Goal: Task Accomplishment & Management: Manage account settings

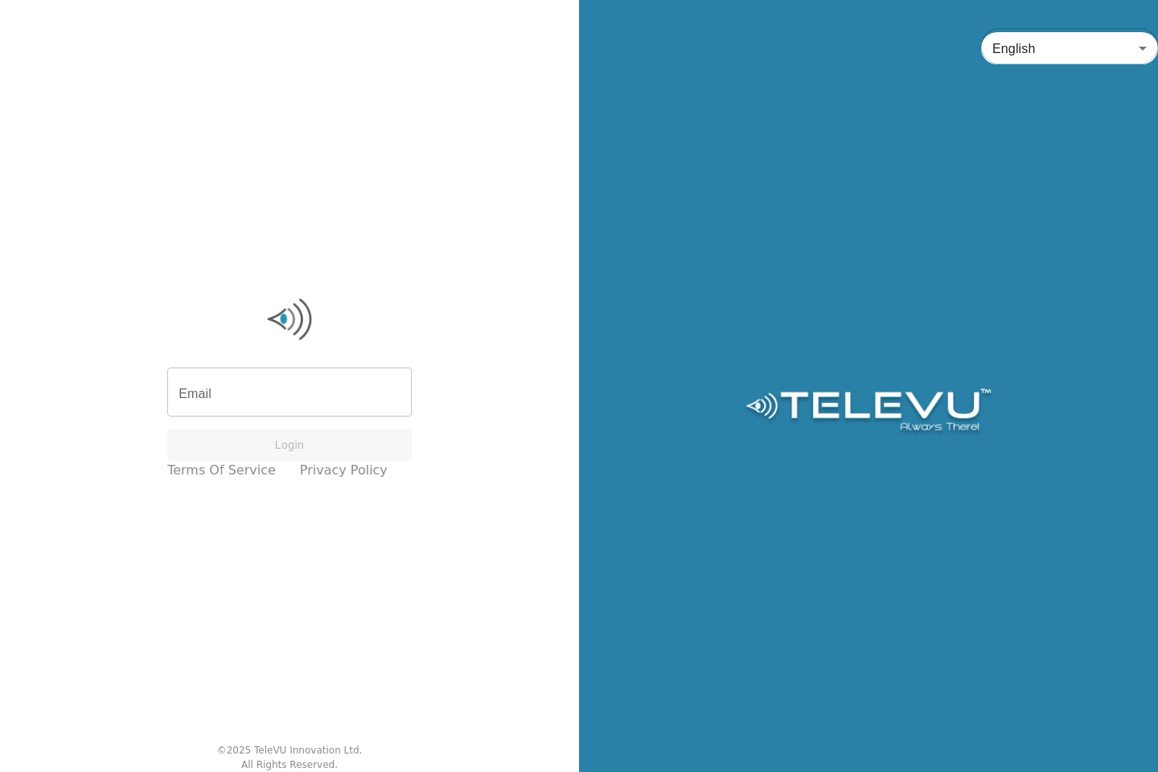
click at [336, 395] on input "Email" at bounding box center [289, 394] width 245 height 45
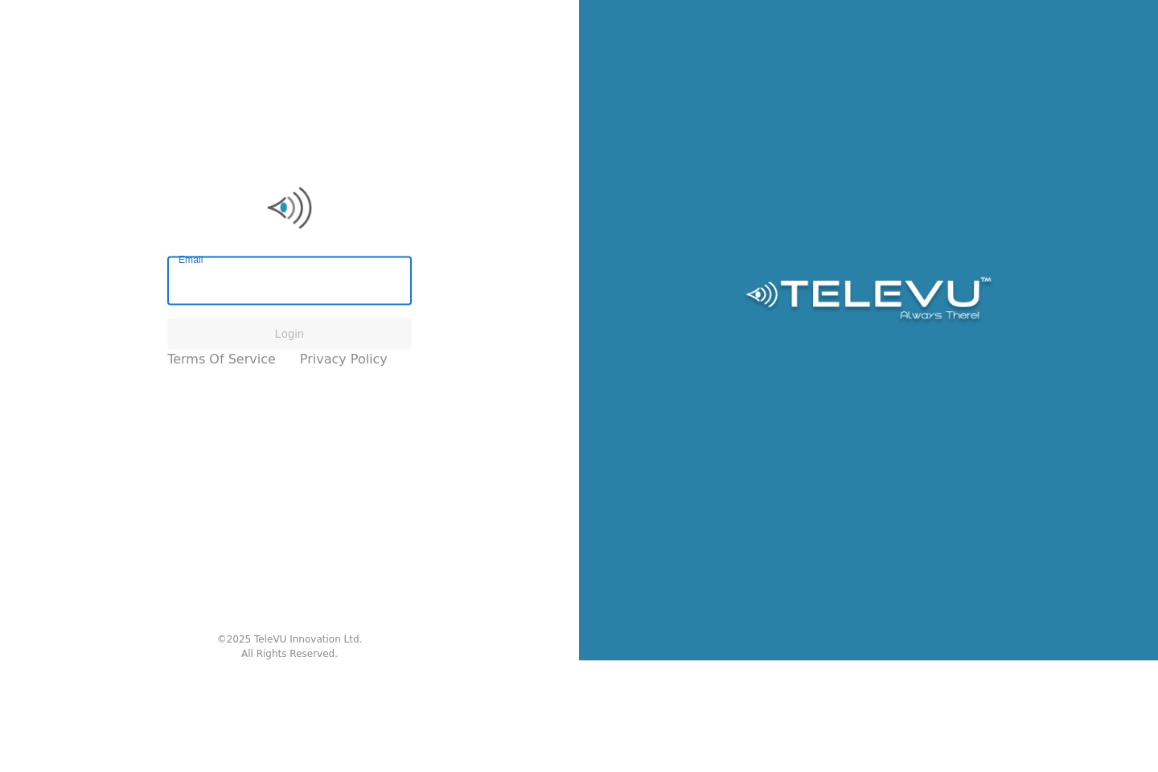
click at [355, 395] on input "Email" at bounding box center [289, 394] width 245 height 45
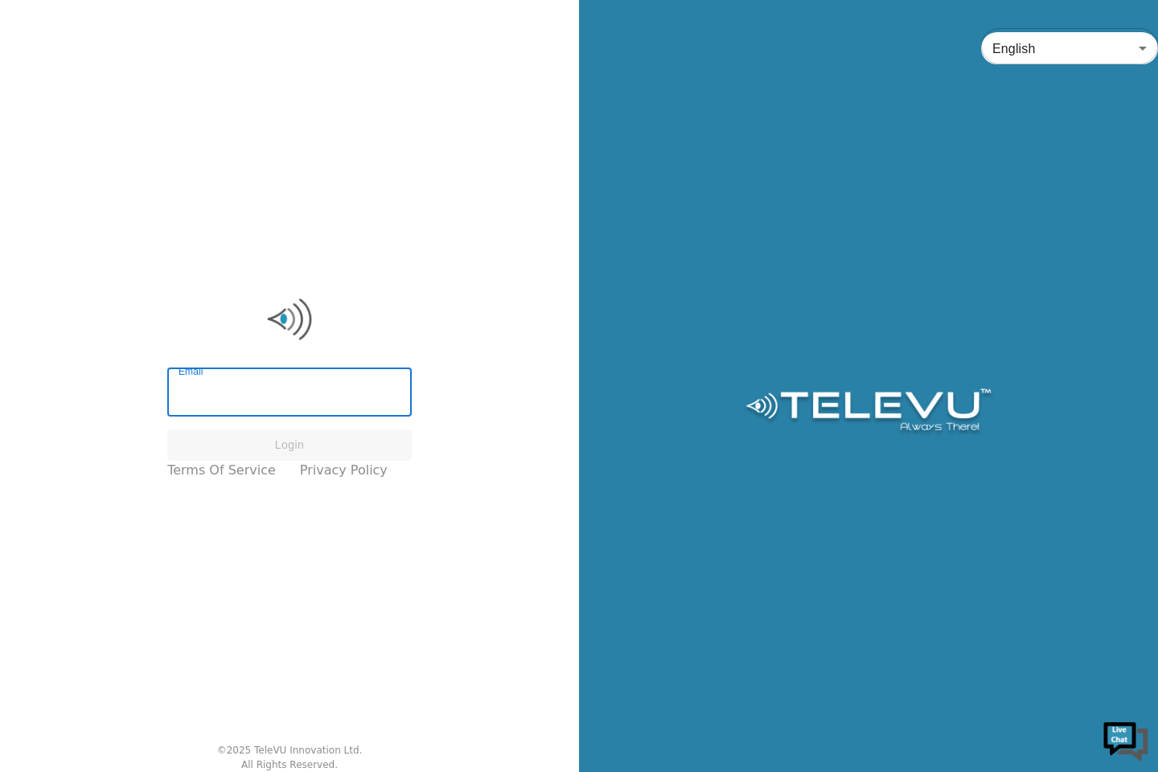
click at [309, 389] on input "Email" at bounding box center [289, 394] width 245 height 45
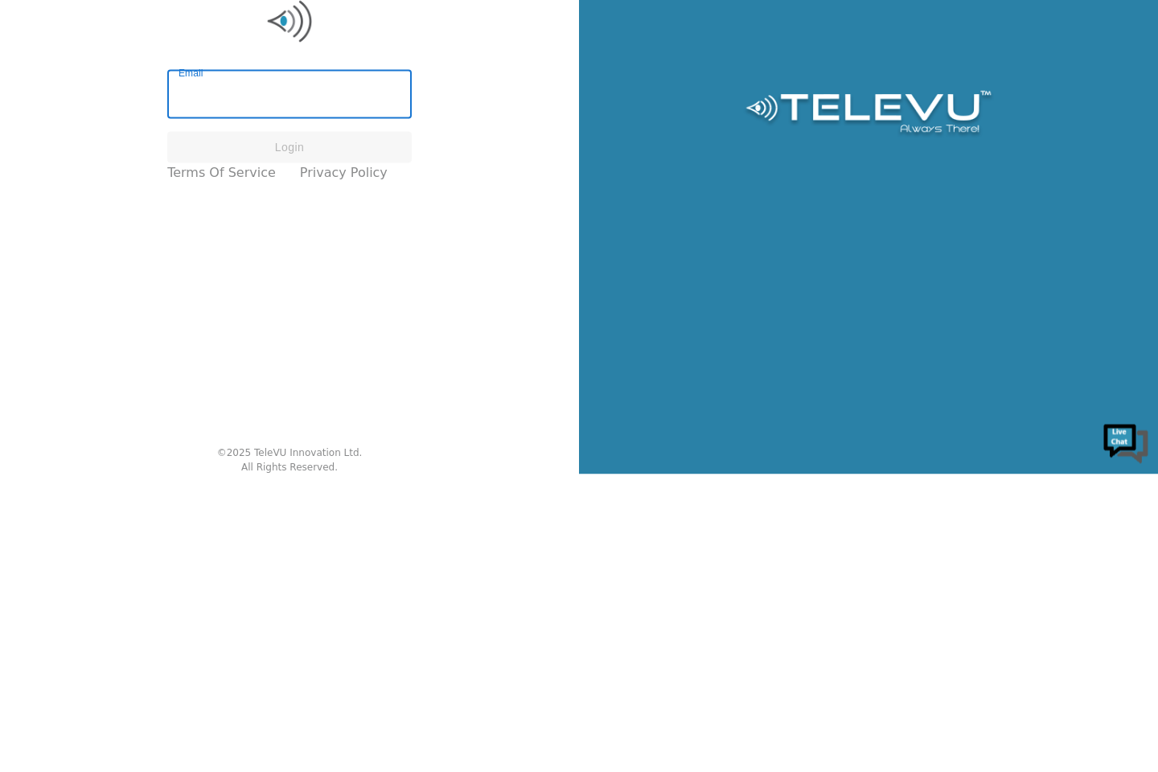
click at [367, 390] on input "Email" at bounding box center [289, 394] width 245 height 45
type input "[EMAIL_ADDRESS][DOMAIN_NAME]"
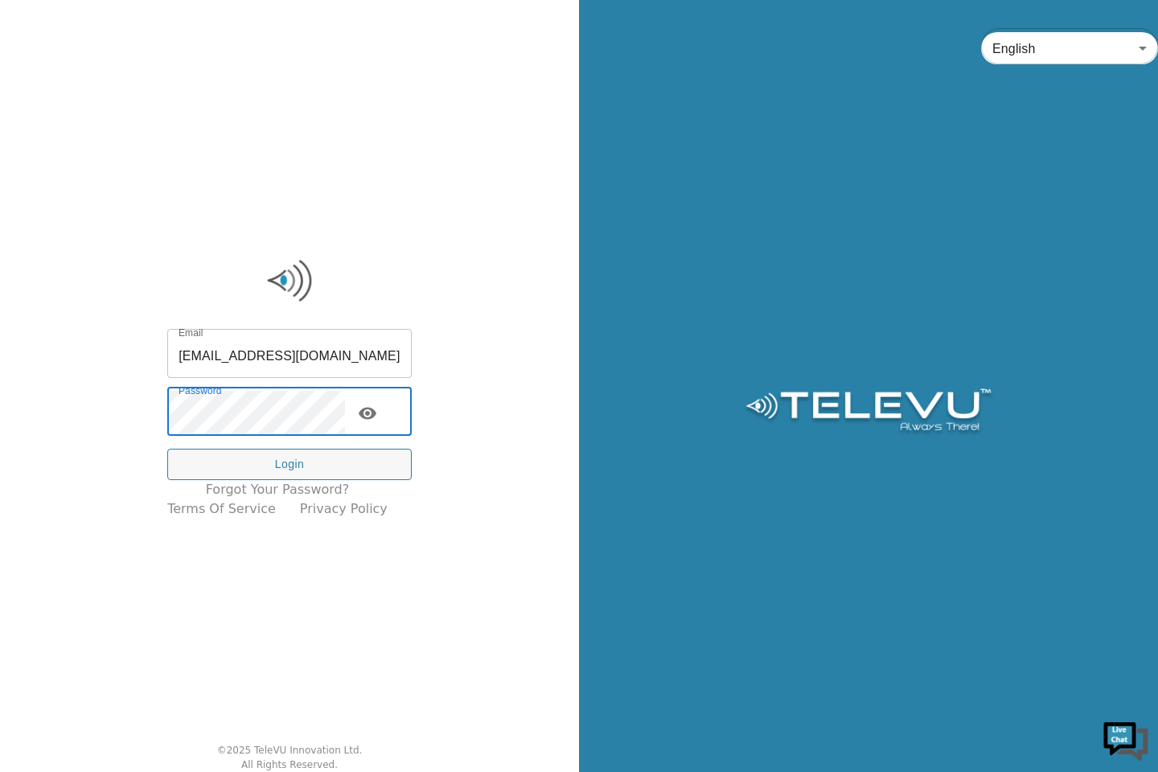
click at [376, 418] on icon "toggle password visibility" at bounding box center [368, 414] width 18 height 12
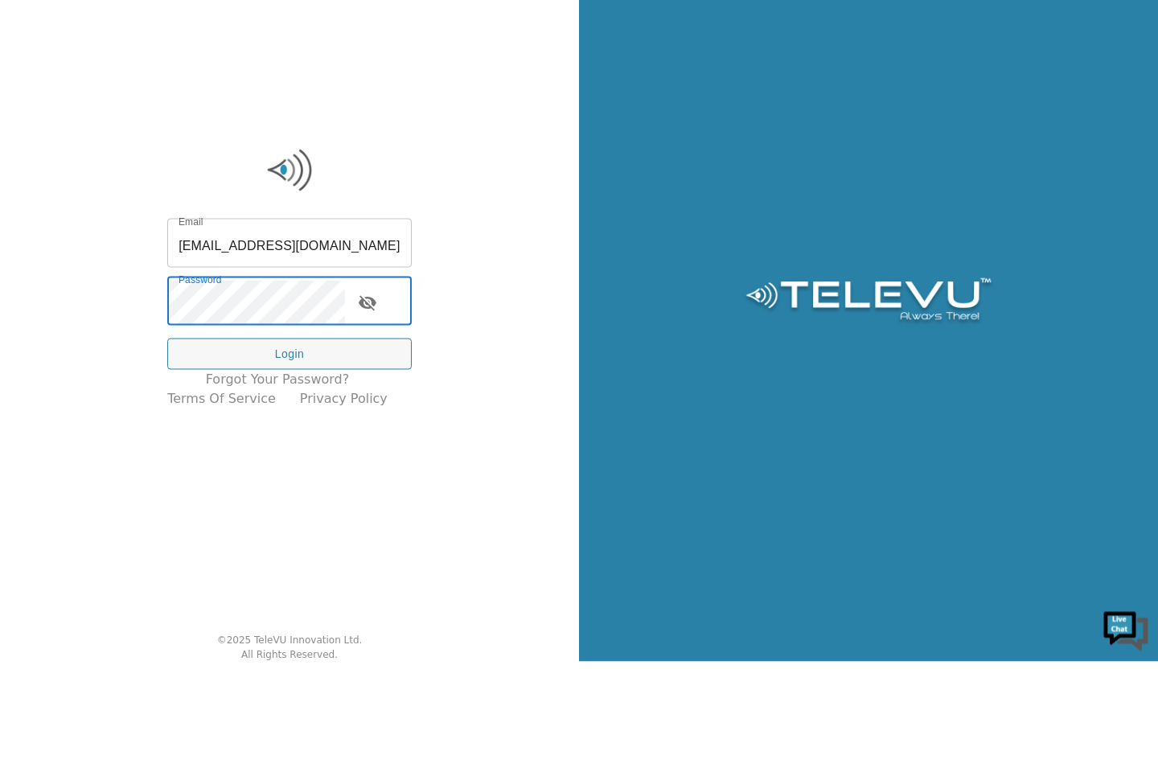
click at [351, 463] on button "Login" at bounding box center [289, 464] width 245 height 31
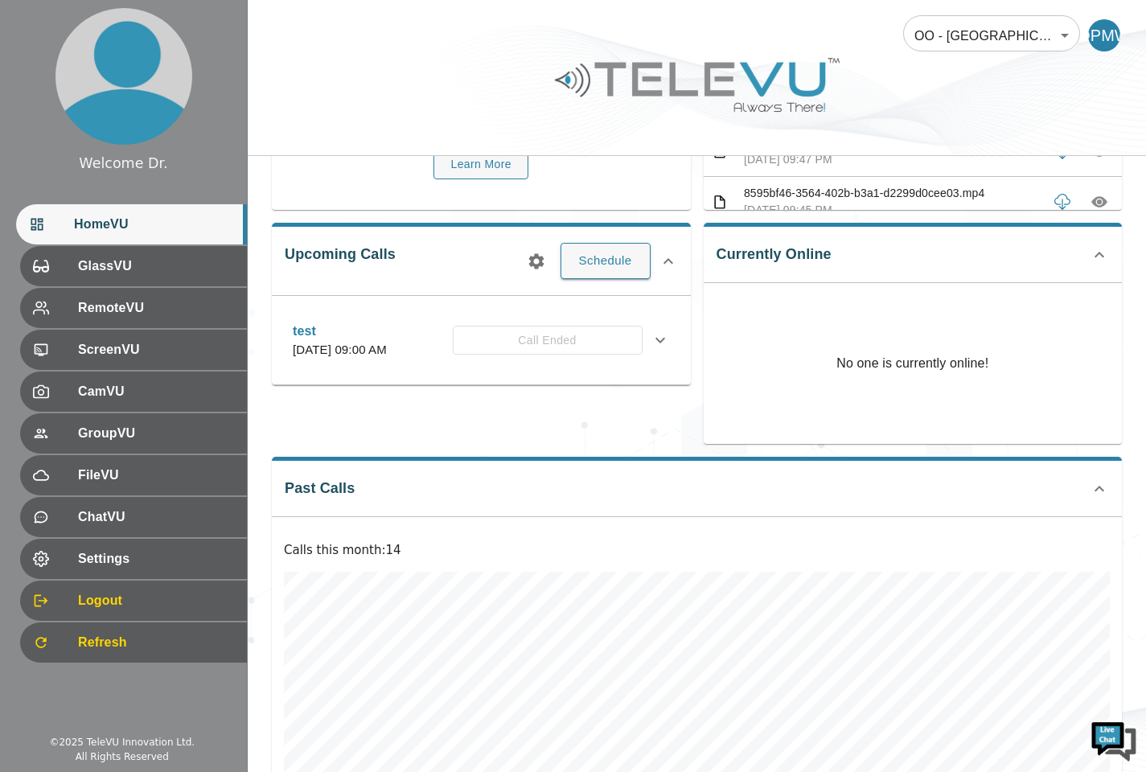
scroll to position [192, 0]
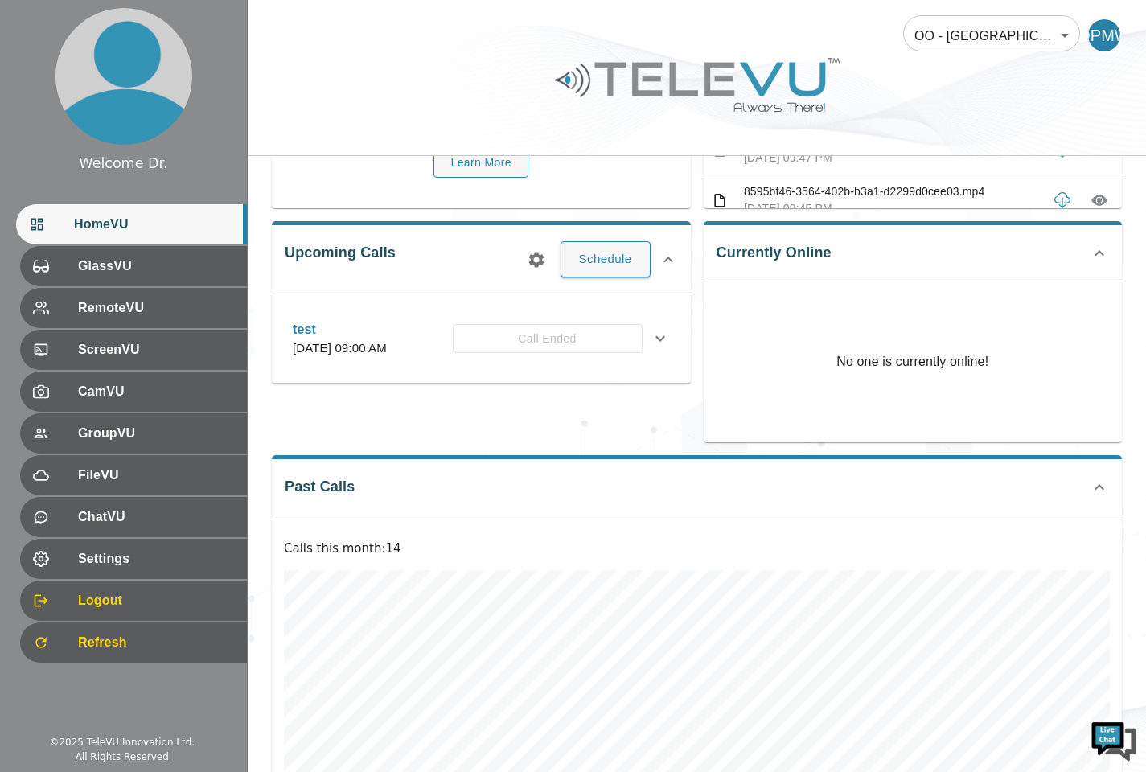
click at [78, 556] on span "Settings" at bounding box center [156, 558] width 156 height 19
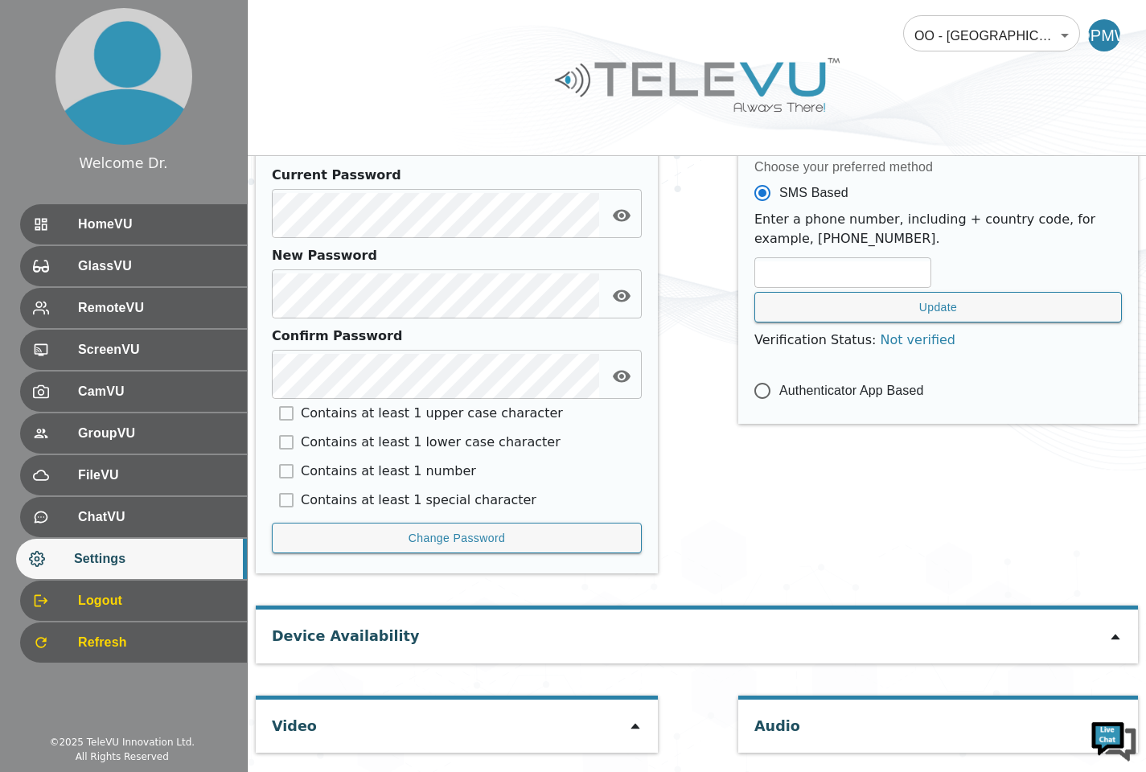
scroll to position [654, 0]
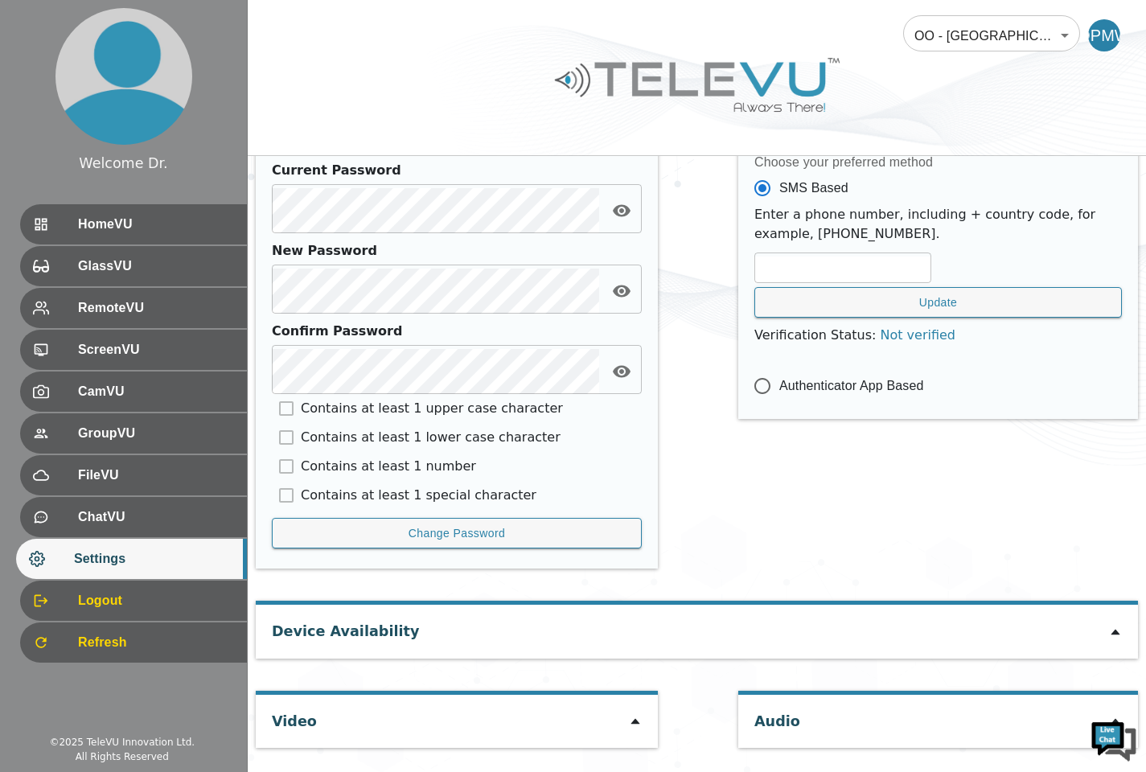
click at [632, 728] on icon at bounding box center [635, 721] width 13 height 13
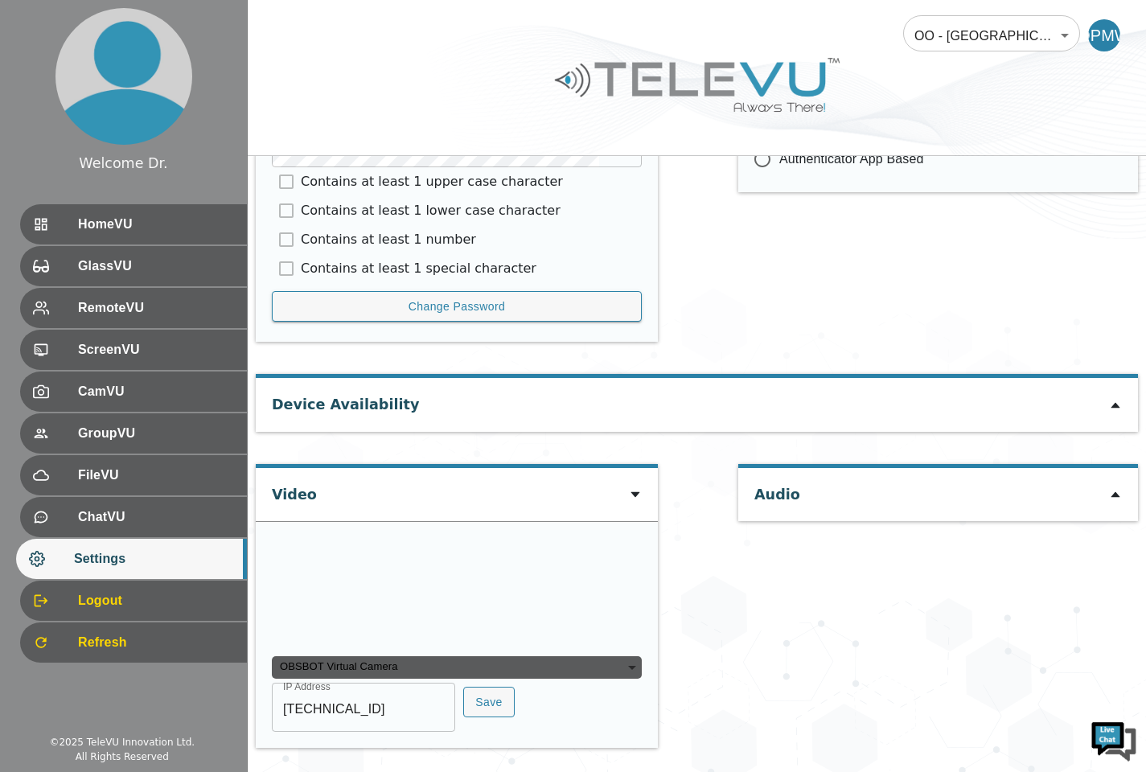
scroll to position [966, 0]
